Goal: Information Seeking & Learning: Learn about a topic

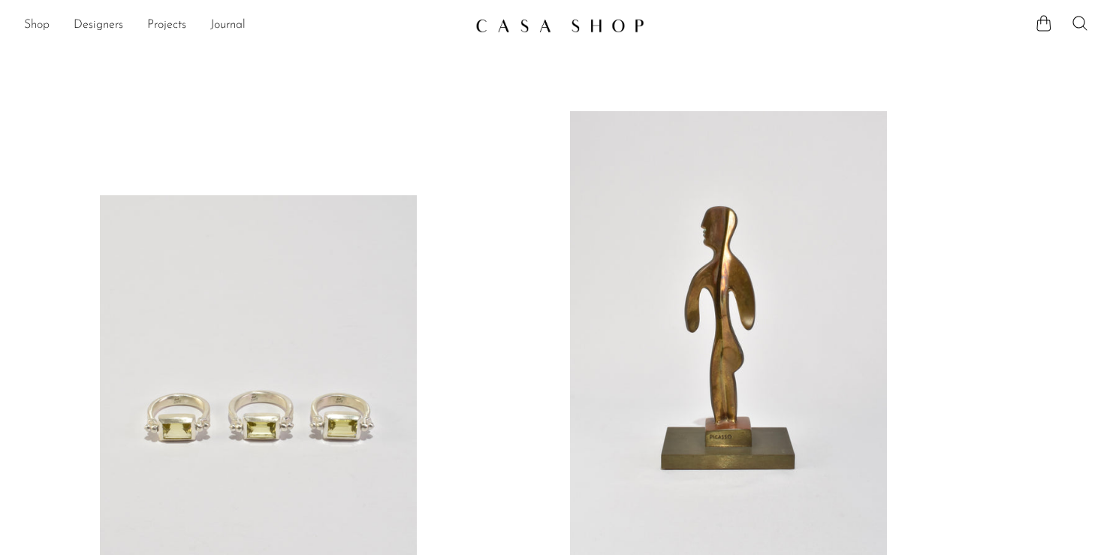
click at [29, 29] on link "Shop" at bounding box center [37, 26] width 26 height 20
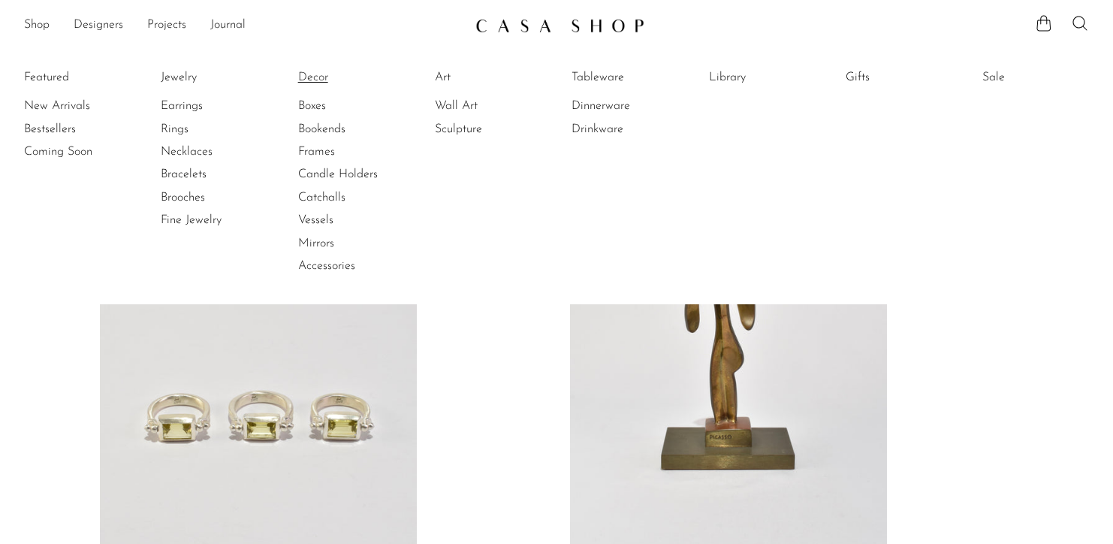
click at [321, 84] on link "Decor" at bounding box center [354, 77] width 113 height 17
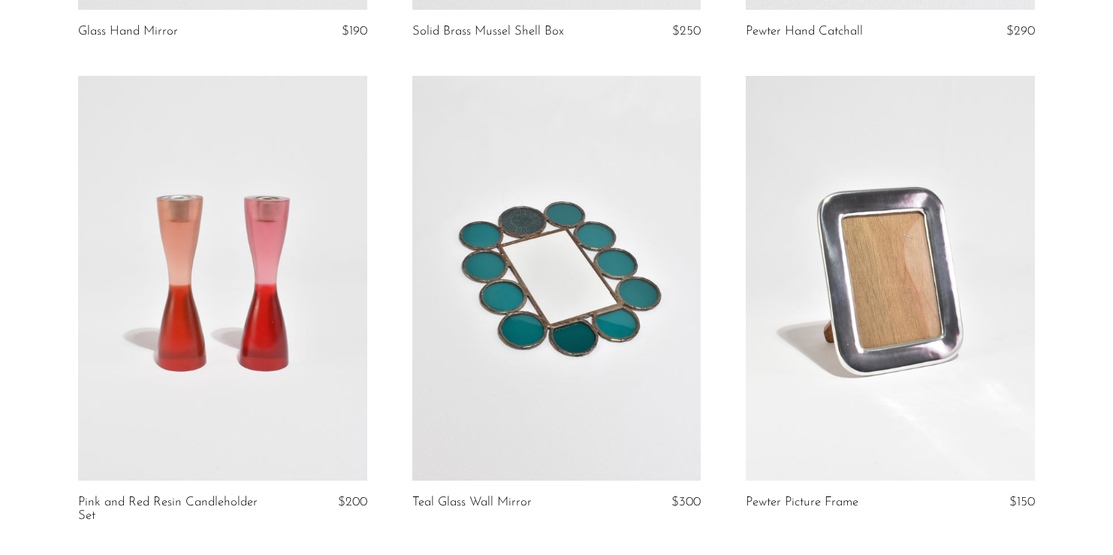
scroll to position [5609, 0]
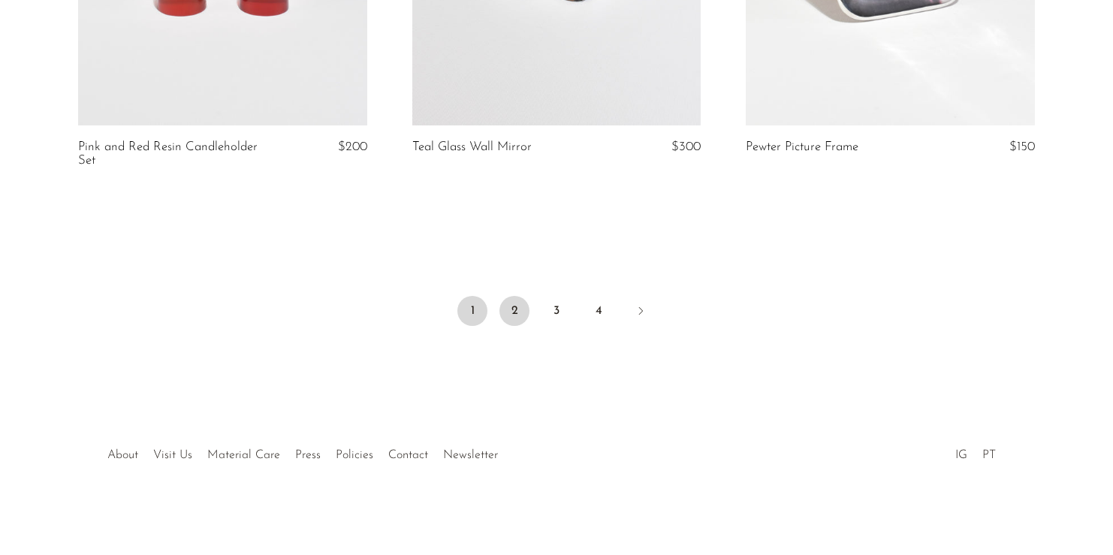
click at [520, 309] on link "2" at bounding box center [514, 311] width 30 height 30
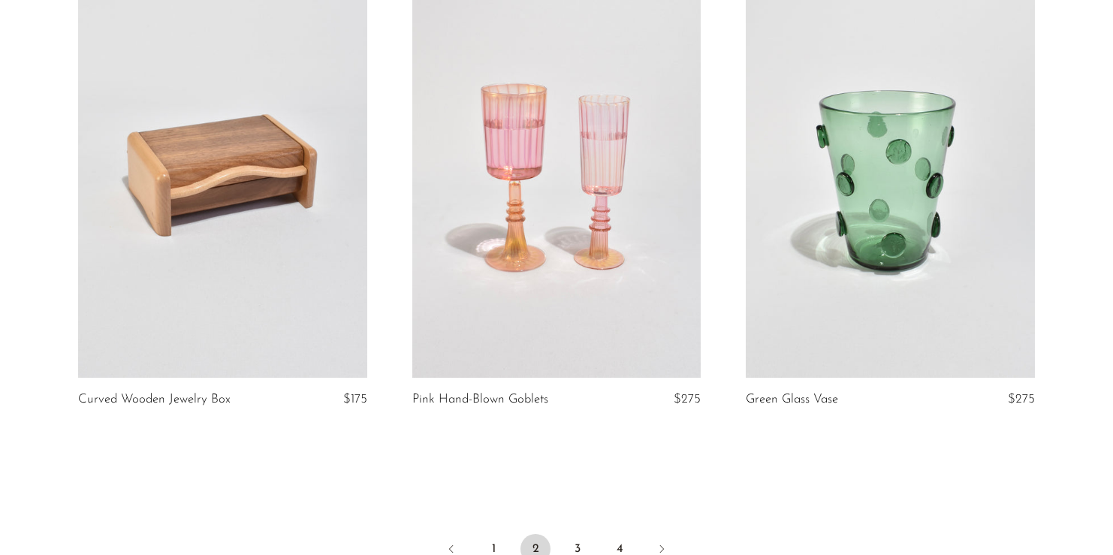
scroll to position [5515, 0]
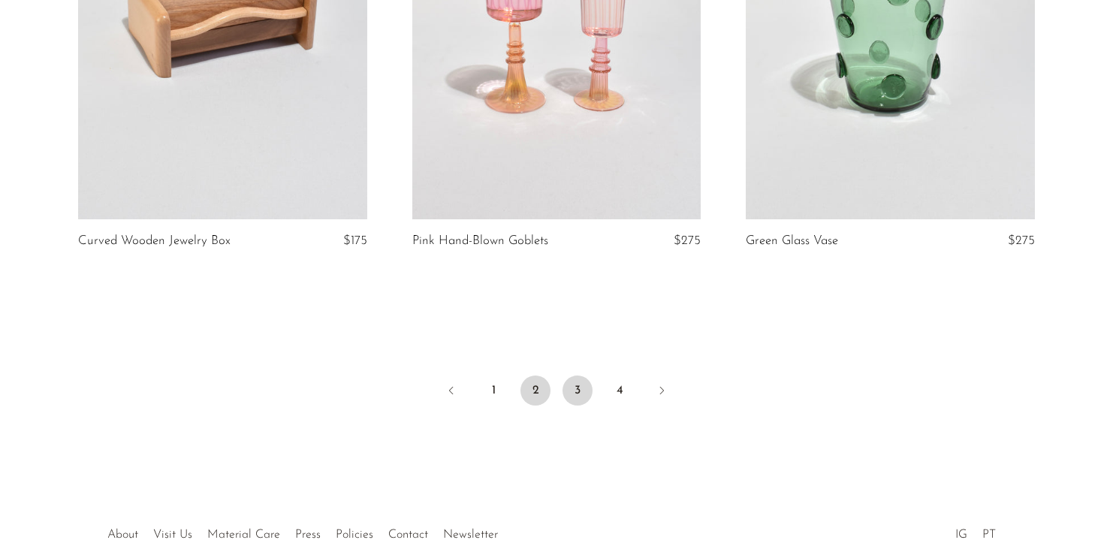
click at [580, 388] on link "3" at bounding box center [577, 390] width 30 height 30
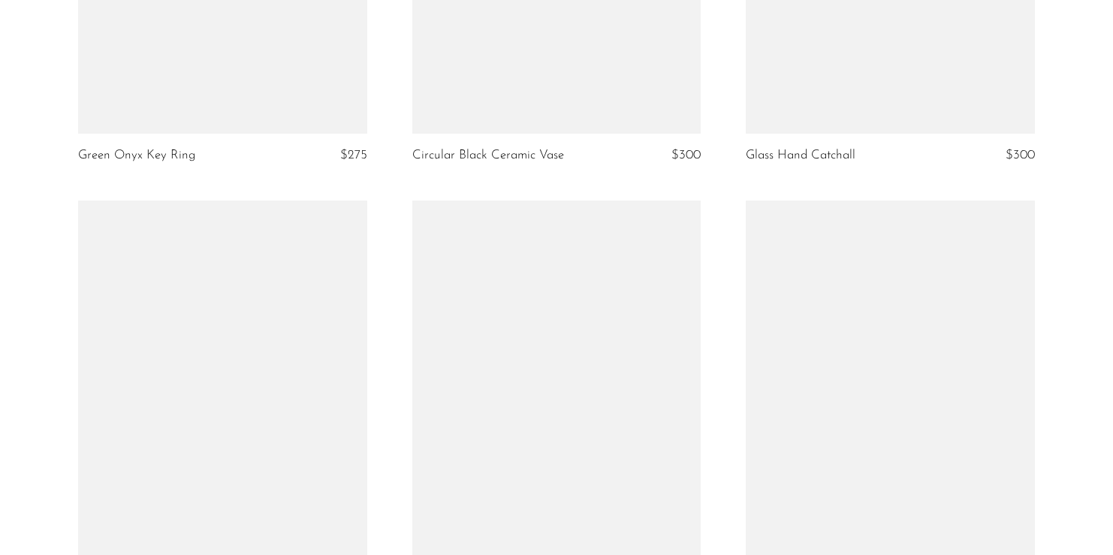
scroll to position [5408, 0]
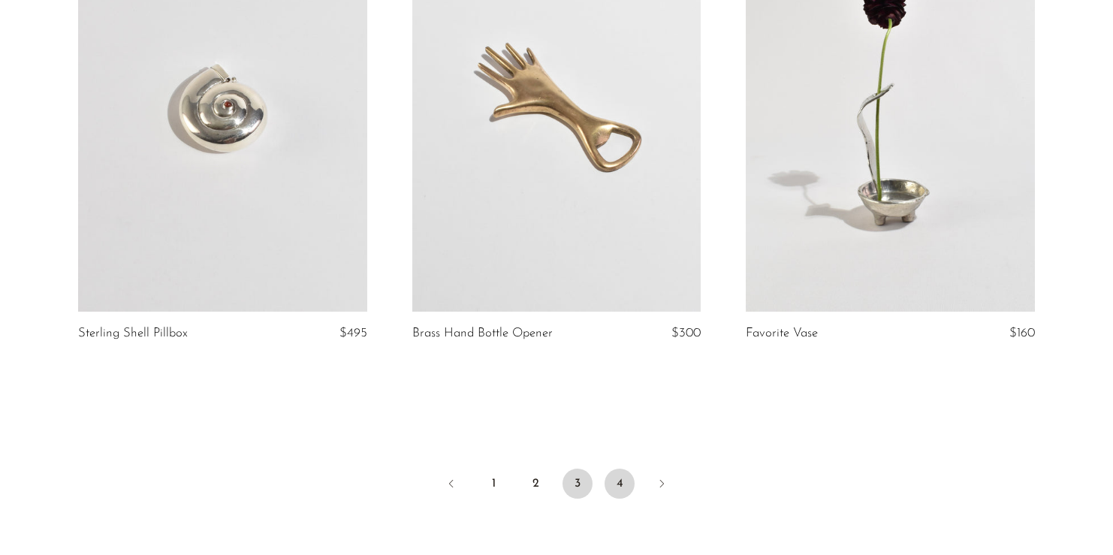
click at [615, 474] on link "4" at bounding box center [619, 484] width 30 height 30
